Goal: Task Accomplishment & Management: Complete application form

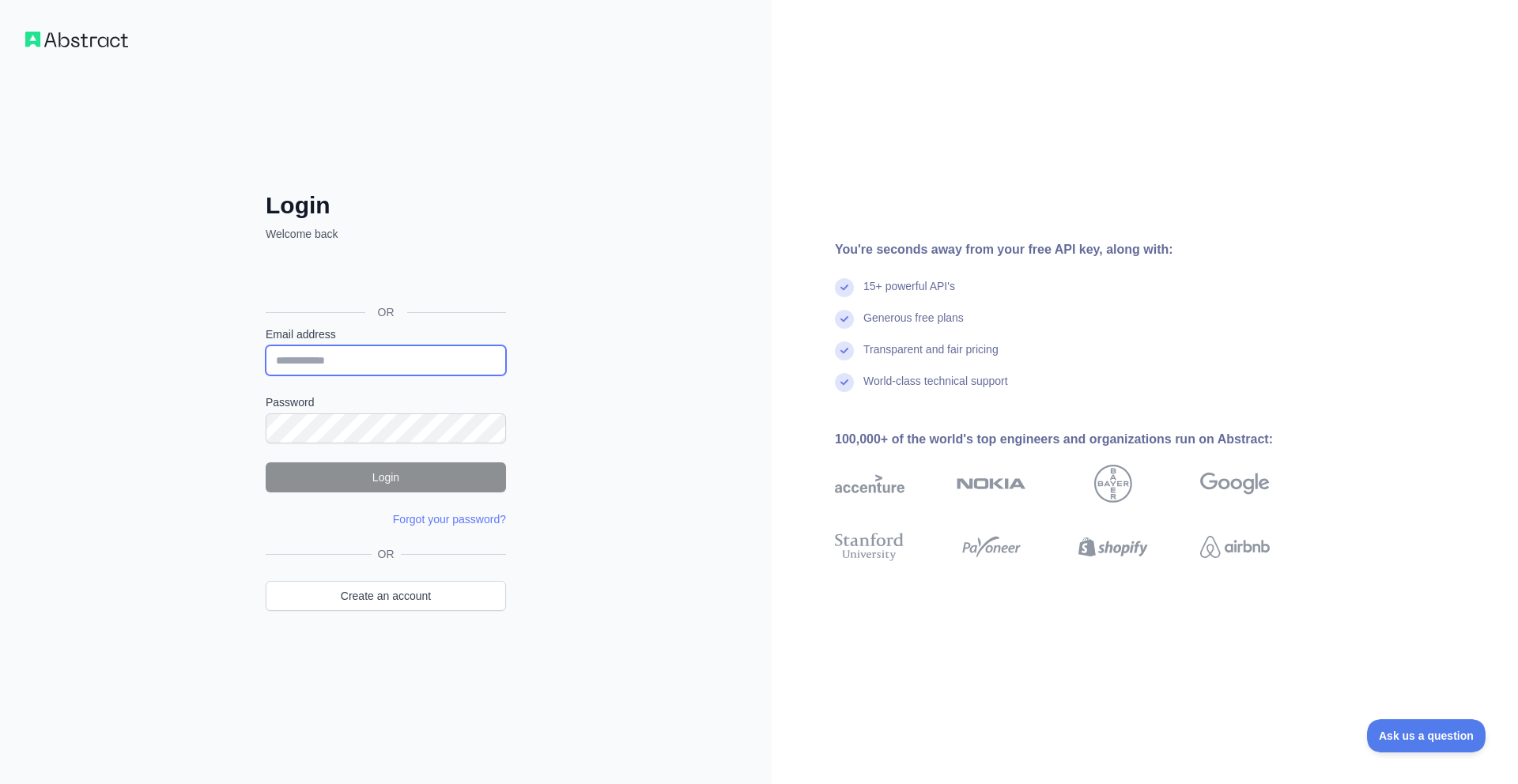
click at [327, 360] on input "Email address" at bounding box center [386, 360] width 241 height 30
click at [117, 47] on img at bounding box center [77, 40] width 103 height 16
click at [93, 48] on div "Login Welcome back OR Email address Password Login Forgot your password? Please…" at bounding box center [386, 392] width 772 height 784
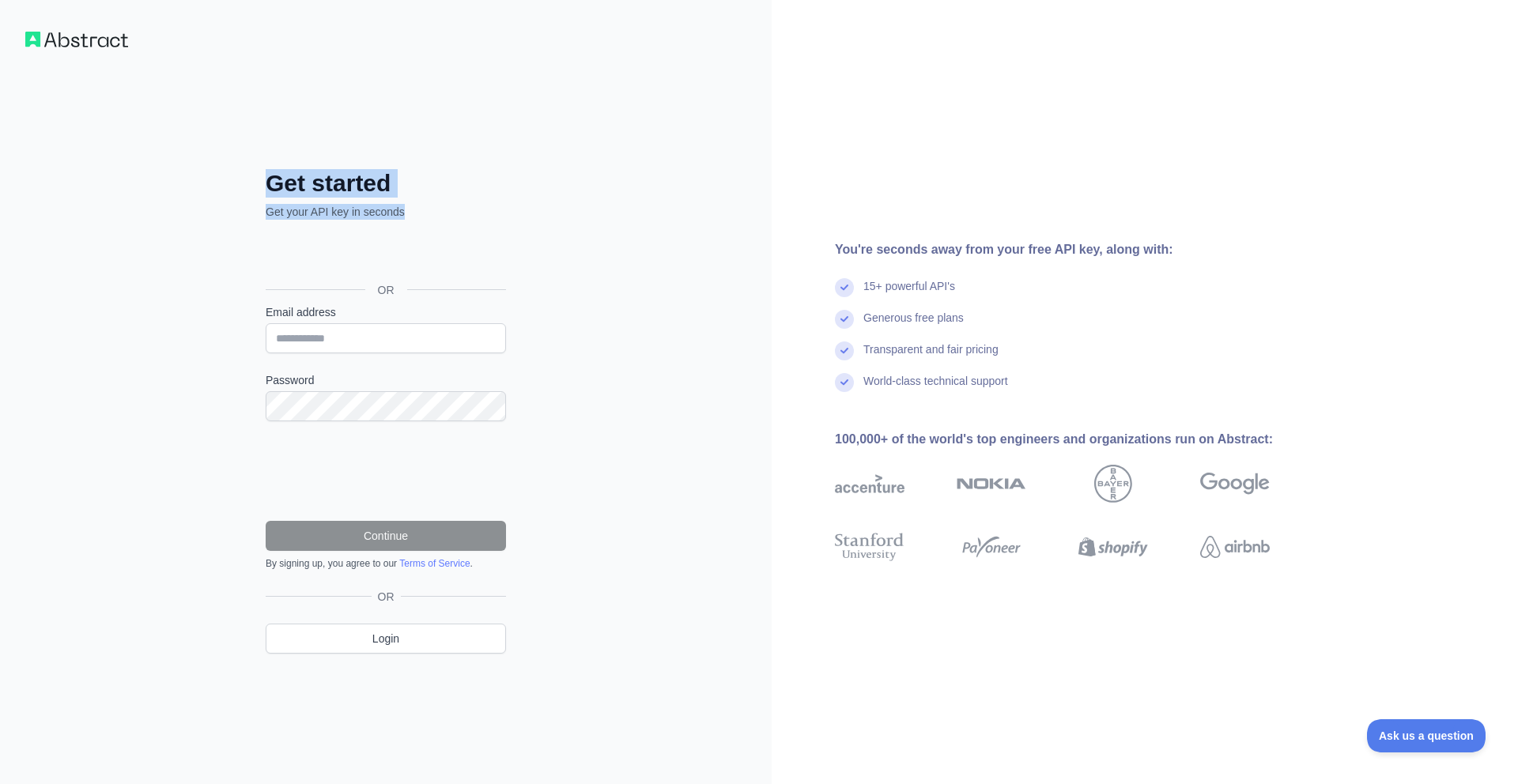
drag, startPoint x: 270, startPoint y: 184, endPoint x: 416, endPoint y: 217, distance: 149.7
click at [416, 217] on div "Get started Get your API key in seconds OR Email address Password Continue By s…" at bounding box center [385, 424] width 304 height 510
click at [561, 216] on div "Get started Get your API key in seconds OR Email address Password Continue By s…" at bounding box center [386, 392] width 772 height 784
